Goal: Task Accomplishment & Management: Use online tool/utility

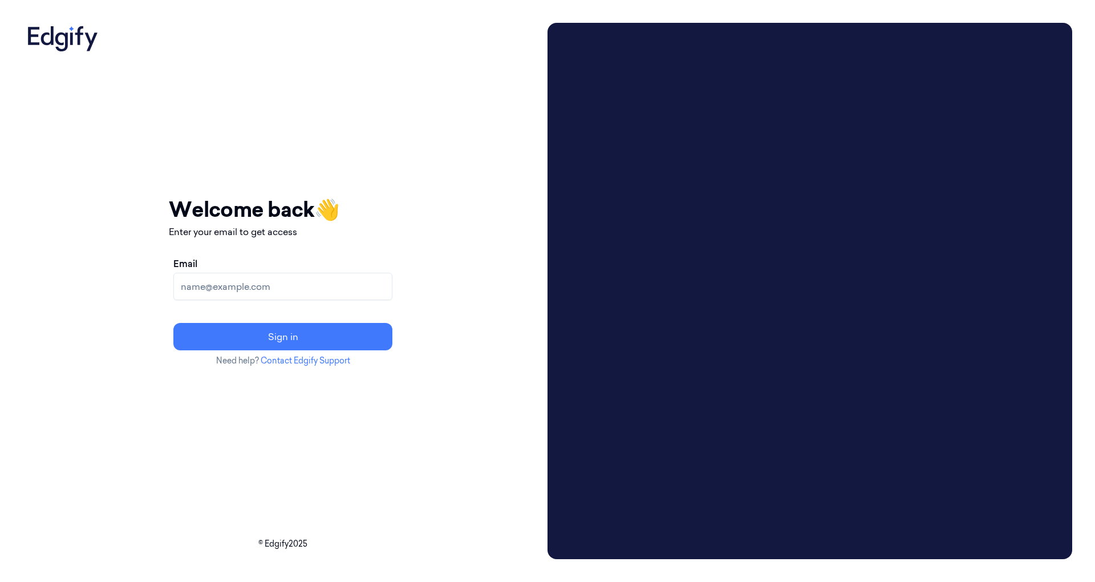
click at [318, 286] on input "Email" at bounding box center [282, 286] width 219 height 27
type input "[EMAIL_ADDRESS]"
click at [232, 339] on button "Sign in" at bounding box center [282, 336] width 219 height 27
click at [263, 273] on input "Email" at bounding box center [282, 286] width 219 height 27
type input "[EMAIL_ADDRESS]"
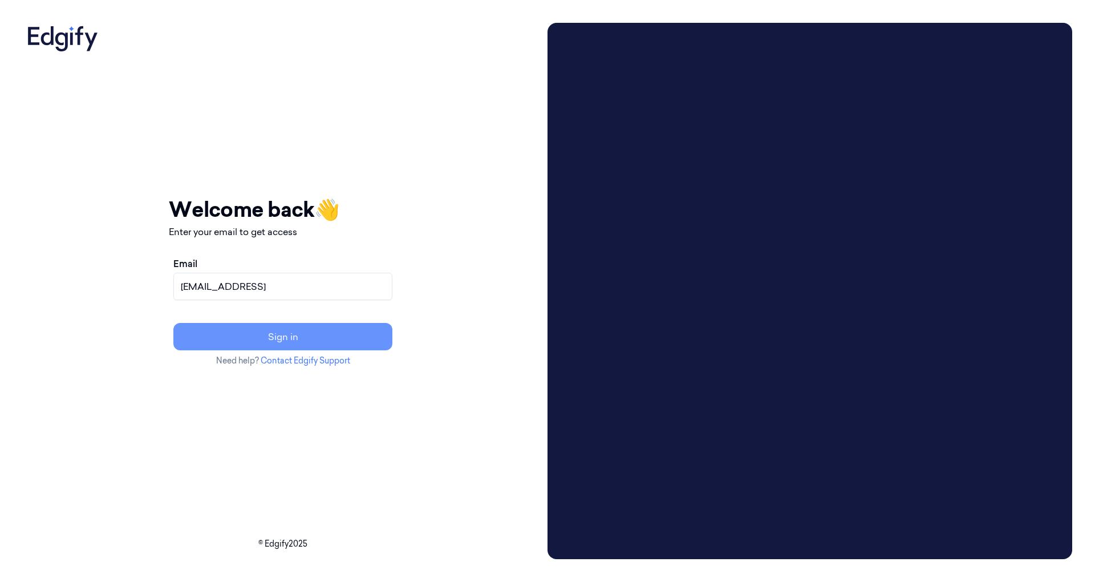
click at [295, 336] on button "Sign in" at bounding box center [282, 336] width 219 height 27
